Goal: Check status: Check status

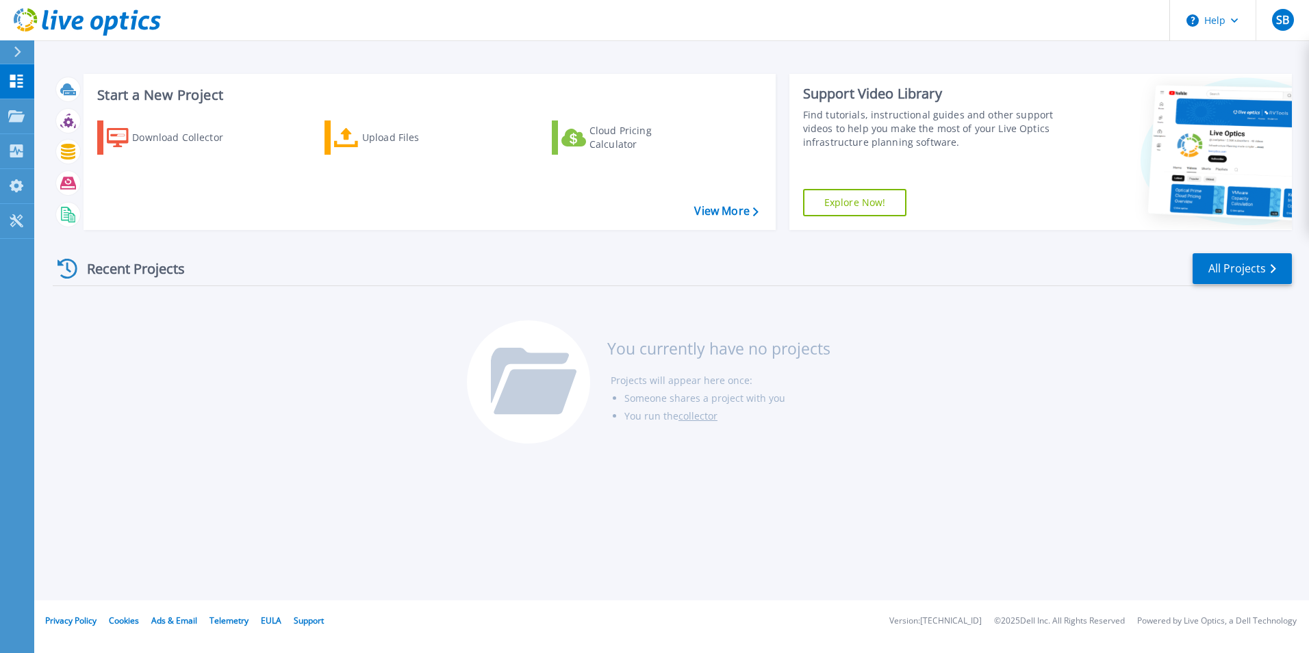
click at [73, 363] on div "Recent Projects All Projects You currently have no projects Projects will appea…" at bounding box center [672, 349] width 1239 height 216
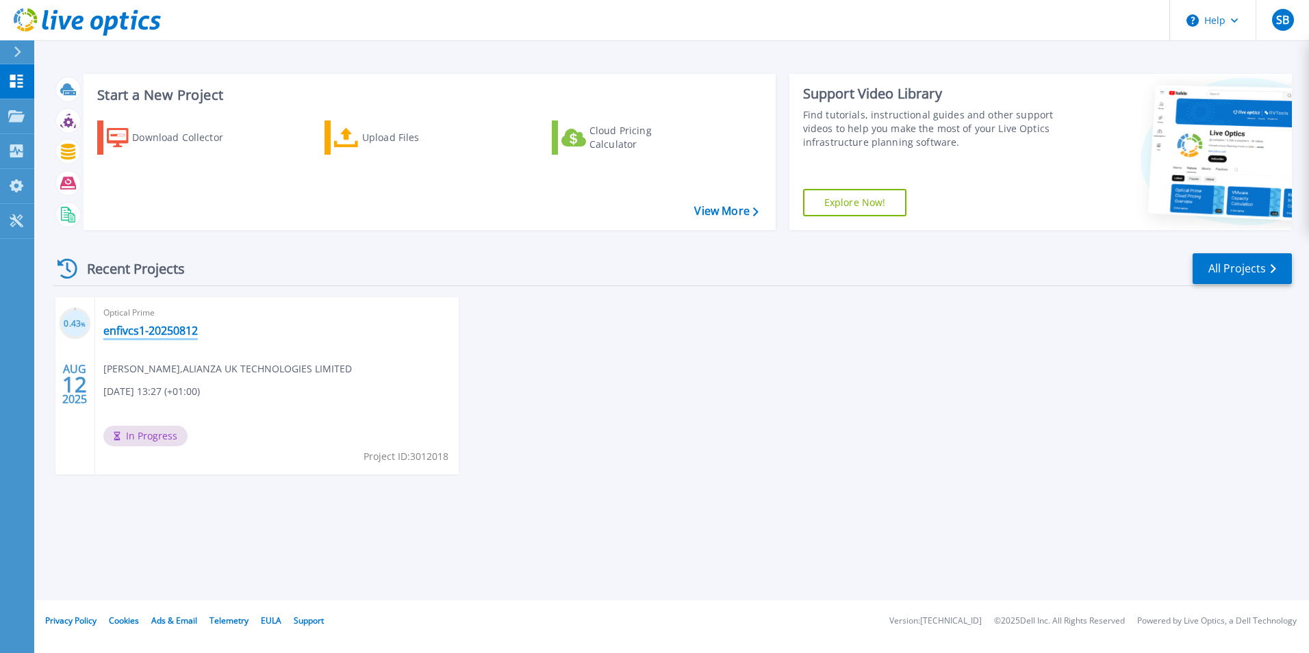
click at [146, 331] on link "enfivcs1-20250812" at bounding box center [150, 331] width 94 height 14
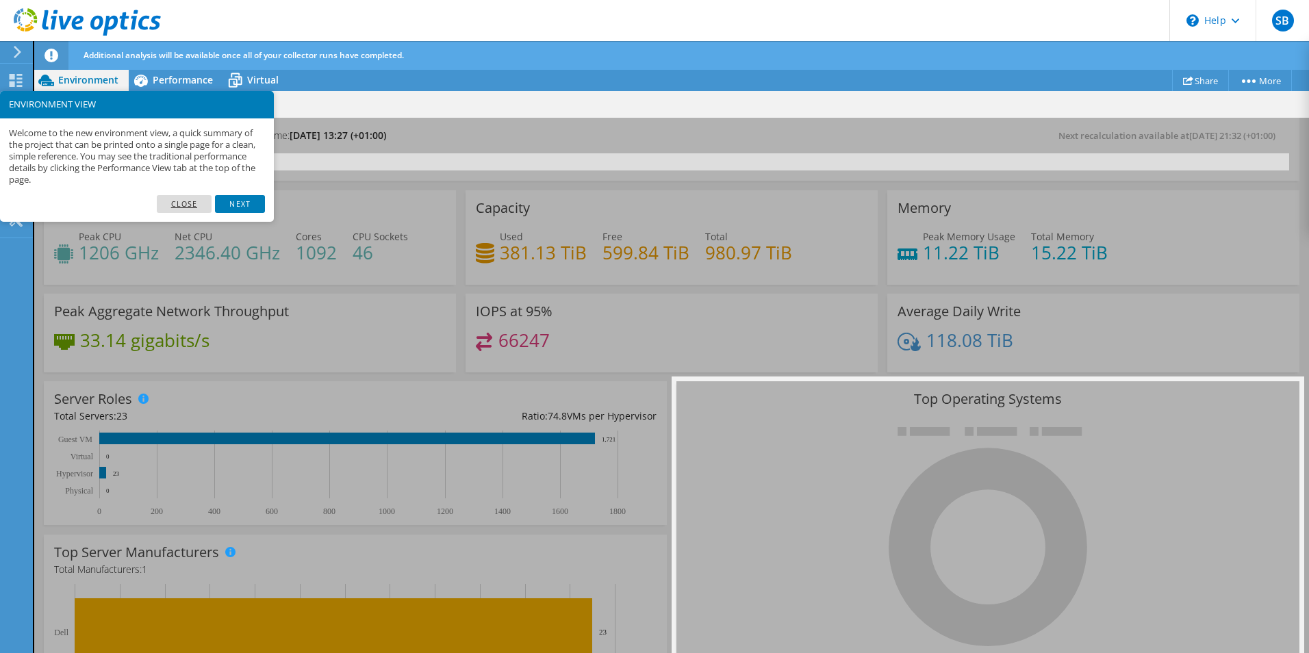
click at [173, 203] on link "Close" at bounding box center [184, 204] width 55 height 18
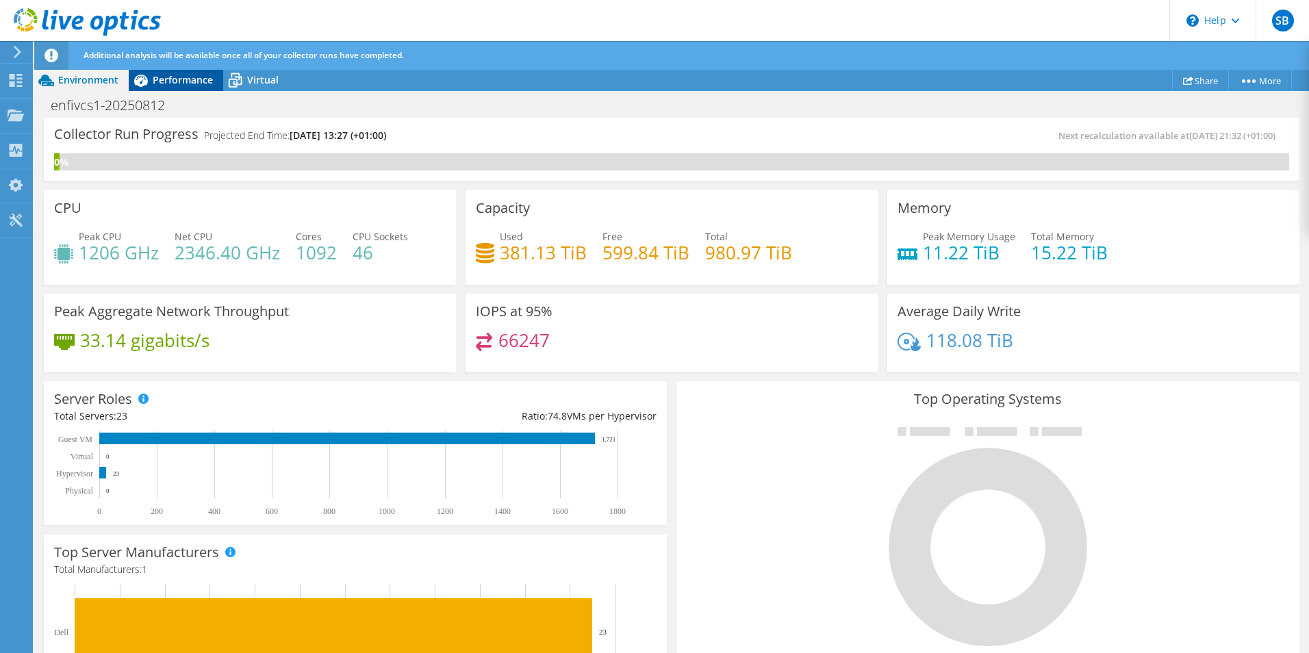
click at [194, 77] on span "Performance" at bounding box center [183, 79] width 60 height 13
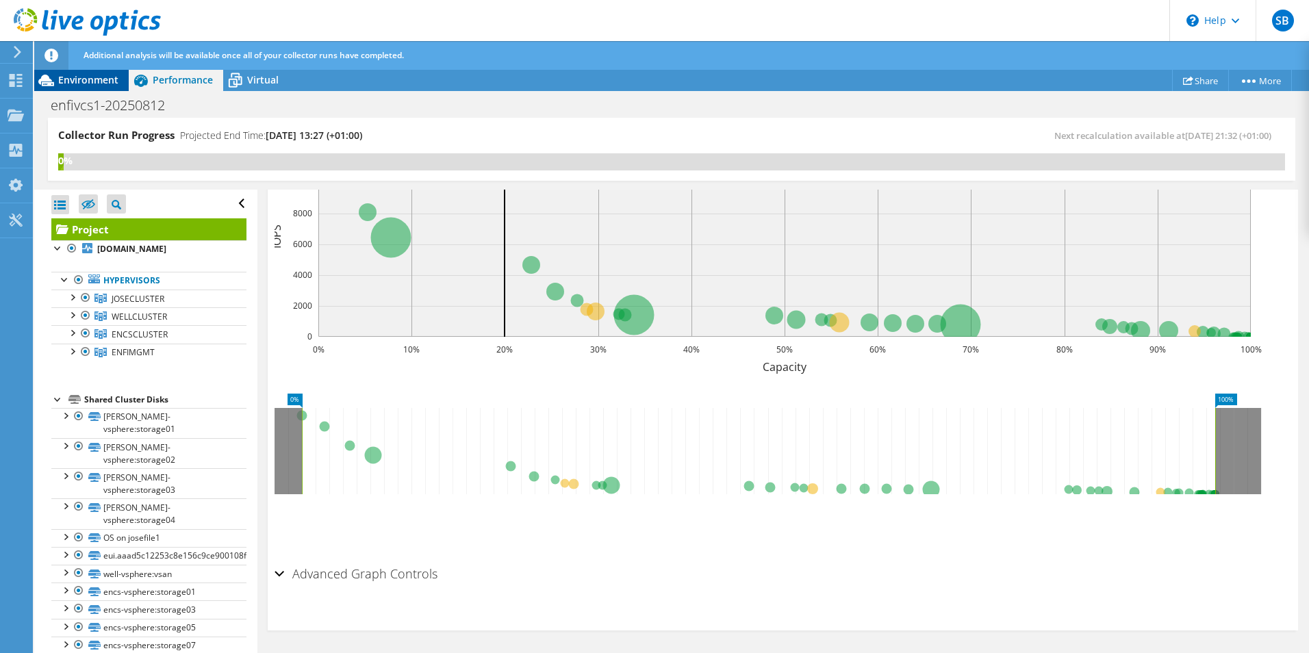
click at [94, 90] on div "Environment" at bounding box center [81, 80] width 94 height 22
